Goal: Information Seeking & Learning: Learn about a topic

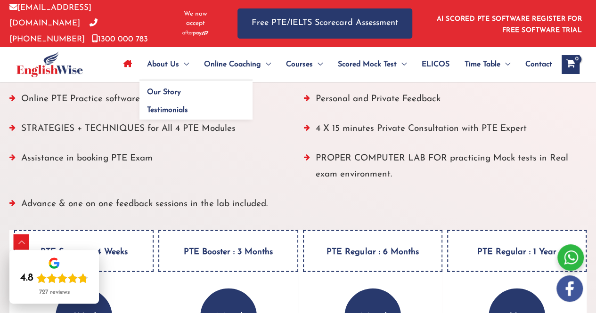
scroll to position [1097, 0]
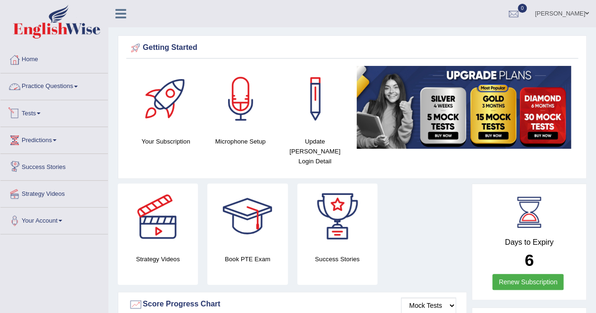
click at [72, 83] on link "Practice Questions" at bounding box center [53, 85] width 107 height 24
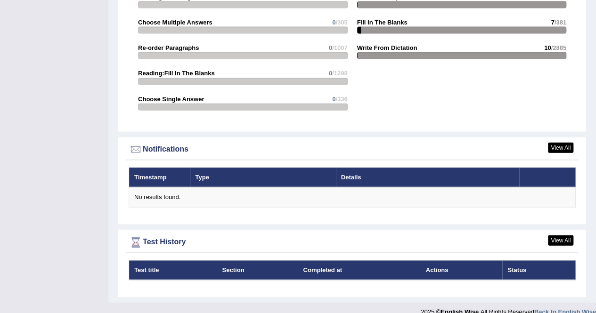
scroll to position [472, 0]
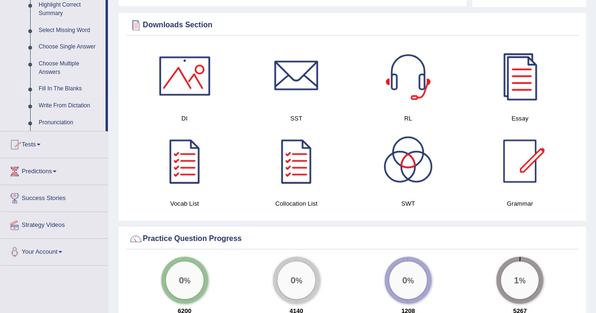
click at [54, 90] on link "Fill In The Blanks" at bounding box center [69, 89] width 71 height 17
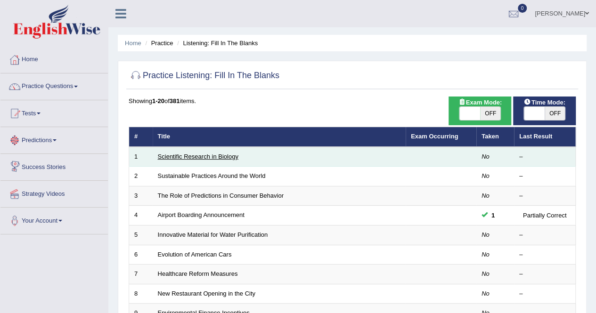
click at [207, 153] on link "Scientific Research in Biology" at bounding box center [198, 156] width 81 height 7
click at [207, 152] on td "Scientific Research in Biology" at bounding box center [279, 157] width 253 height 20
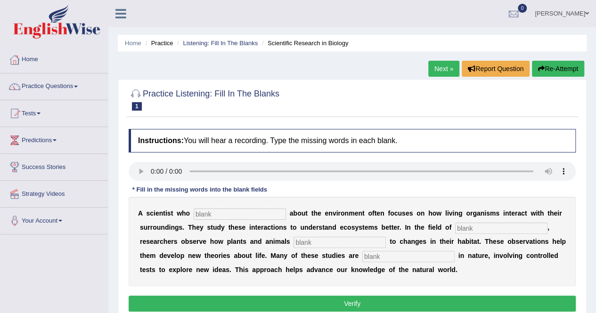
drag, startPoint x: 168, startPoint y: 238, endPoint x: 171, endPoint y: 234, distance: 5.7
click at [169, 238] on div "A s c i e n t i s t w h o a b o u t t h e e n v i r o n m e n t o f t e n f o c…" at bounding box center [352, 242] width 447 height 90
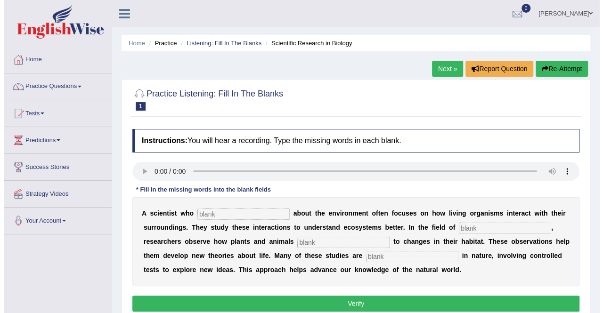
scroll to position [181, 0]
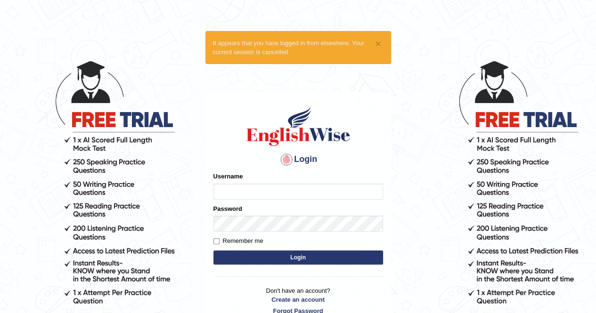
type input "twangdi033"
click at [302, 256] on button "Login" at bounding box center [298, 258] width 170 height 14
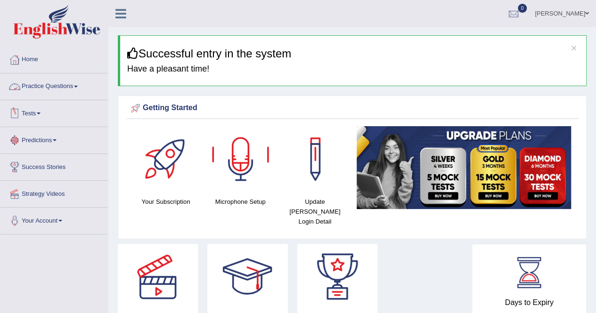
click at [53, 86] on link "Practice Questions" at bounding box center [53, 85] width 107 height 24
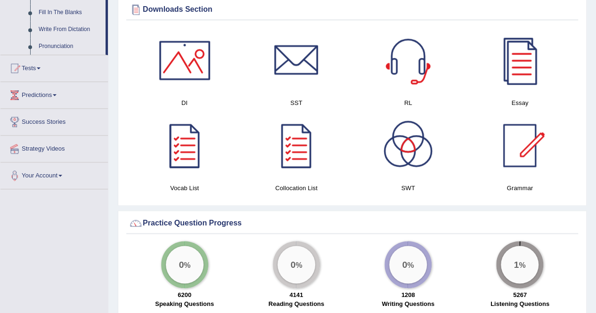
scroll to position [274, 0]
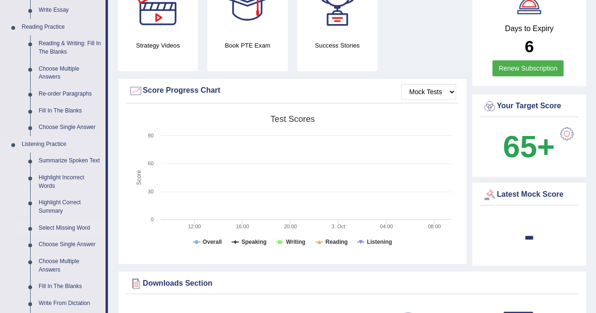
click at [57, 229] on link "Select Missing Word" at bounding box center [69, 228] width 71 height 17
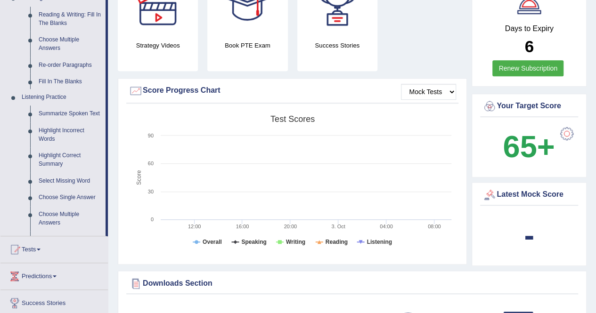
click at [57, 228] on ul "Home Practice Questions Speaking Practice Read Aloud Repeat Sentence Describe I…" at bounding box center [53, 71] width 107 height 598
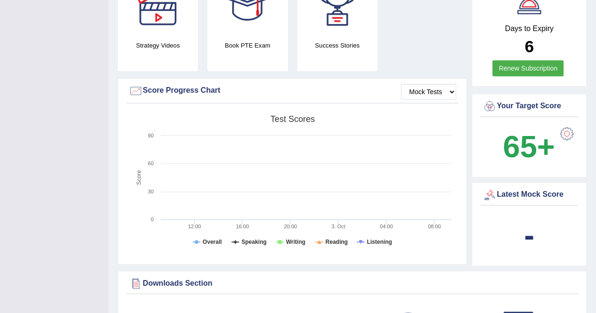
scroll to position [114, 0]
